Goal: Understand process/instructions: Learn about a topic

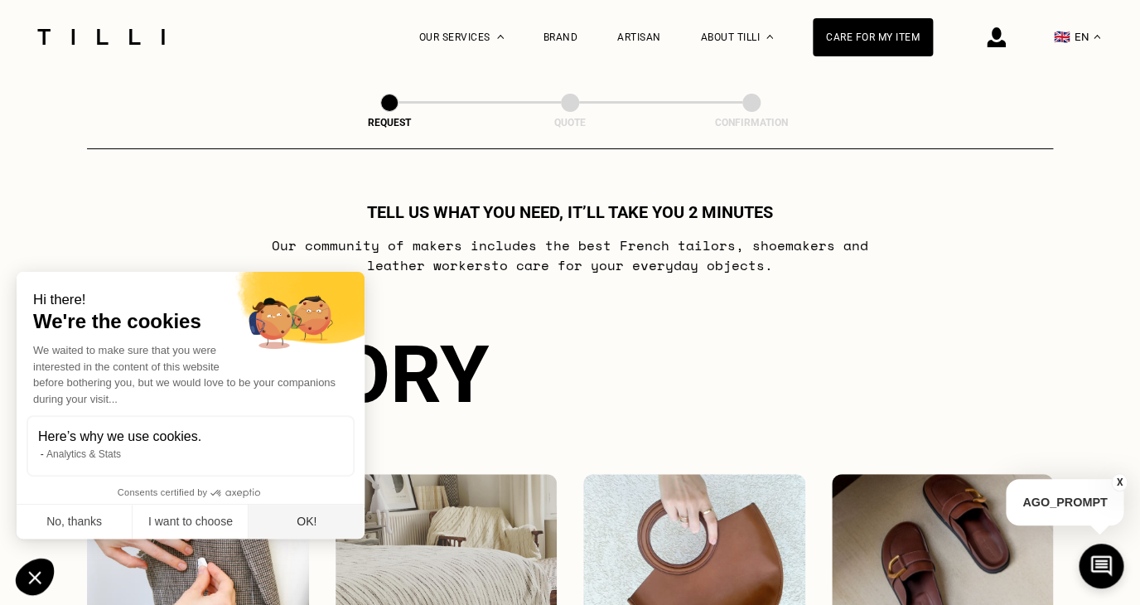
click at [311, 528] on button "OK!" at bounding box center [306, 521] width 116 height 35
checkbox input "true"
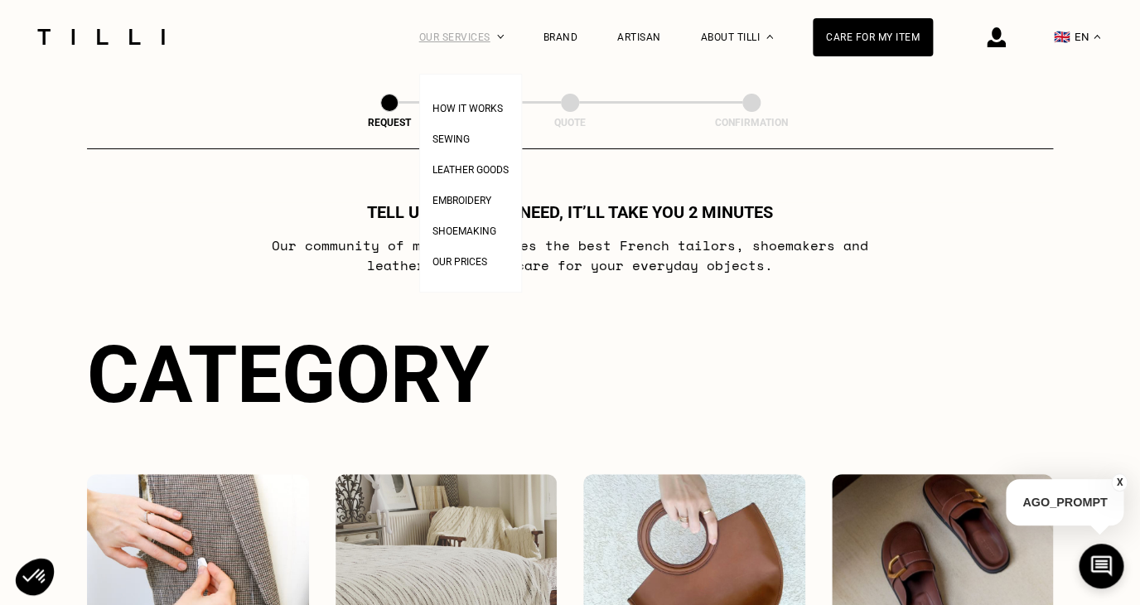
click at [466, 27] on div "Our Services" at bounding box center [461, 37] width 84 height 74
click at [476, 113] on span "How It Works" at bounding box center [467, 109] width 70 height 12
select select "FR"
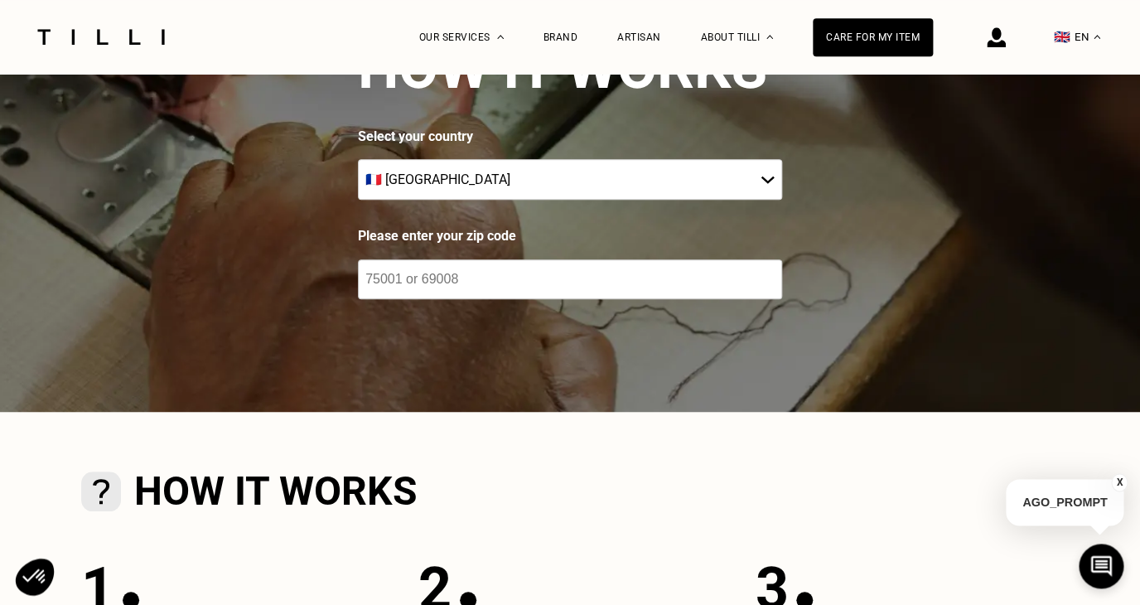
scroll to position [13, 0]
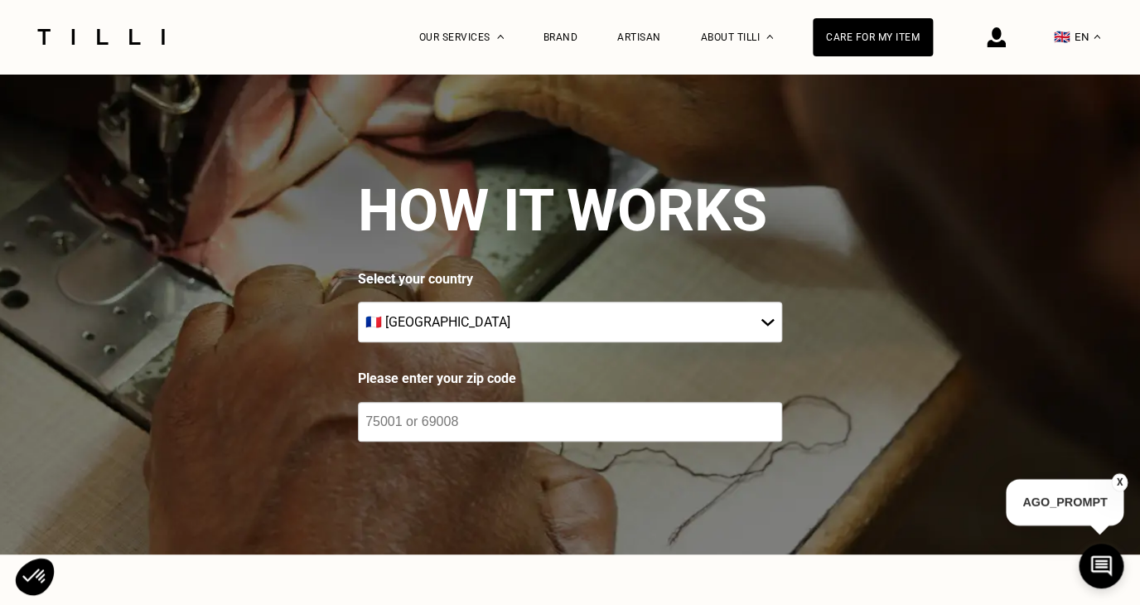
click at [468, 412] on input "number" at bounding box center [570, 422] width 424 height 40
click at [467, 412] on input "number" at bounding box center [570, 422] width 424 height 40
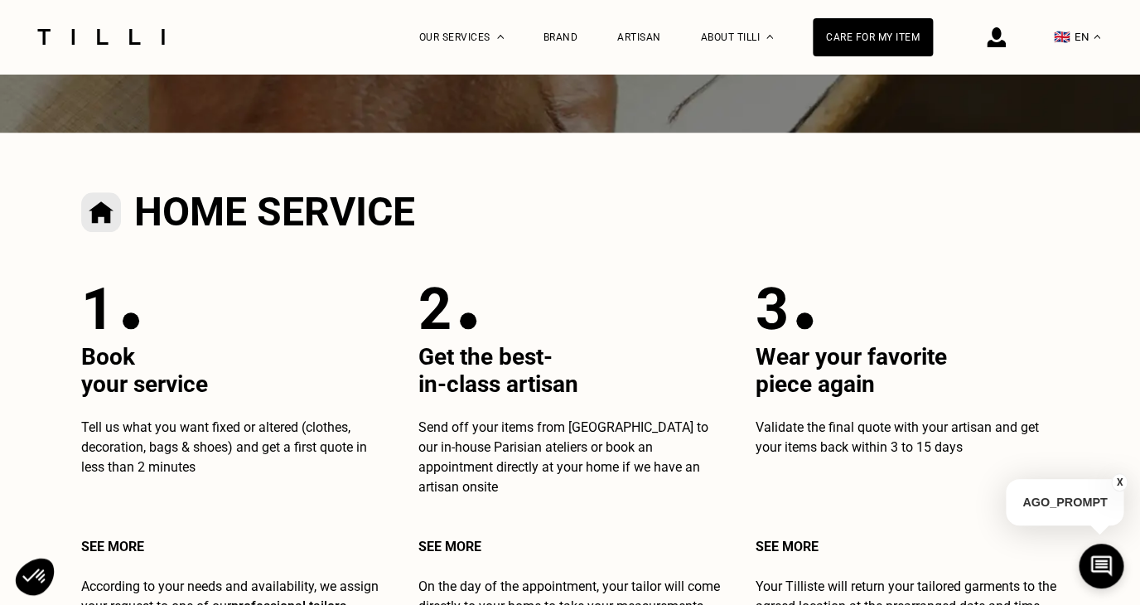
type input "69001"
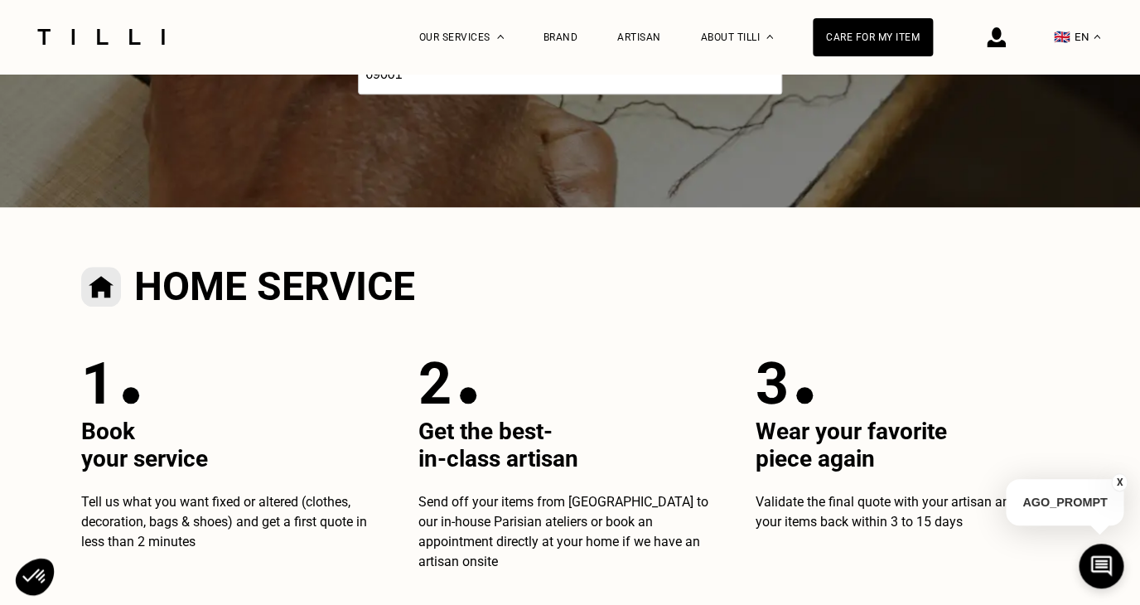
scroll to position [221, 0]
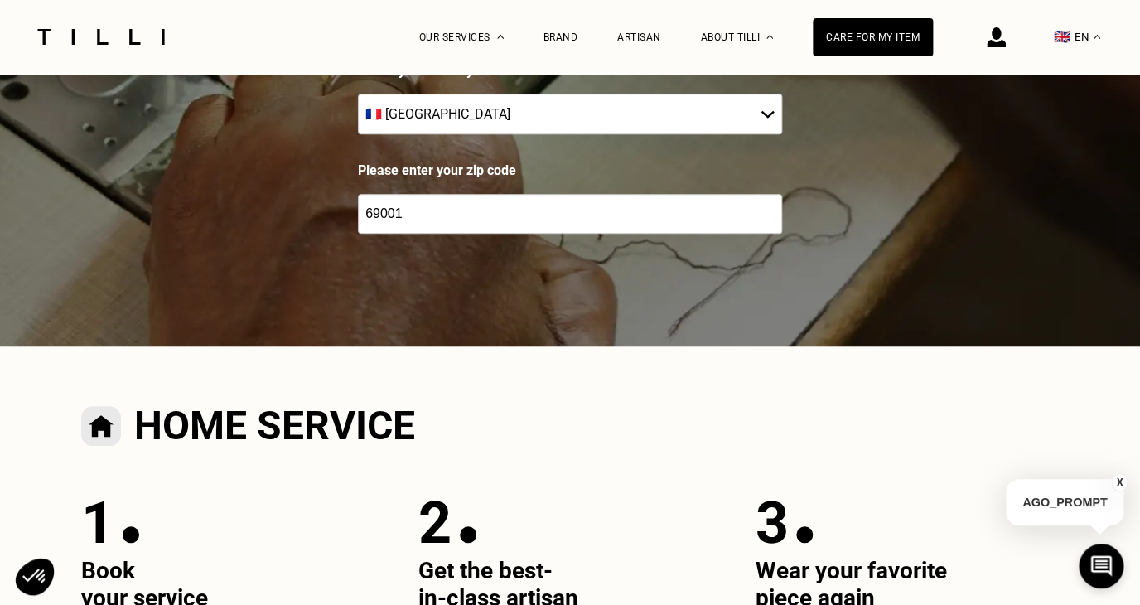
click at [600, 215] on input "69001" at bounding box center [570, 214] width 424 height 40
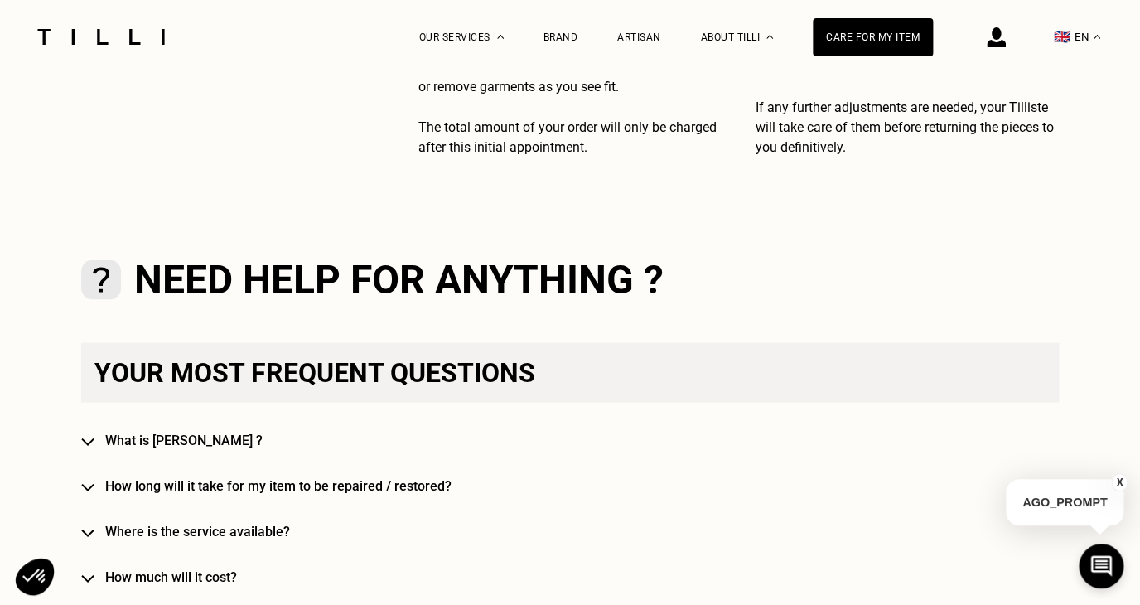
scroll to position [0, 0]
